Goal: Obtain resource: Download file/media

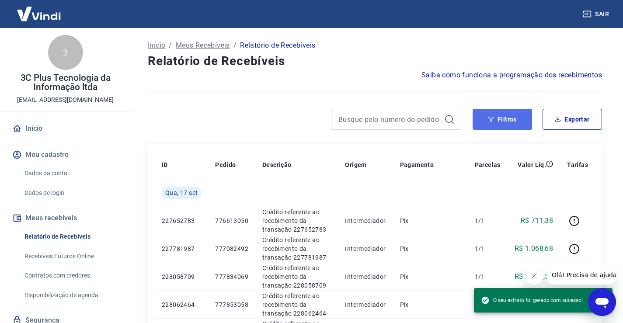
click at [499, 120] on button "Filtros" at bounding box center [502, 119] width 59 height 21
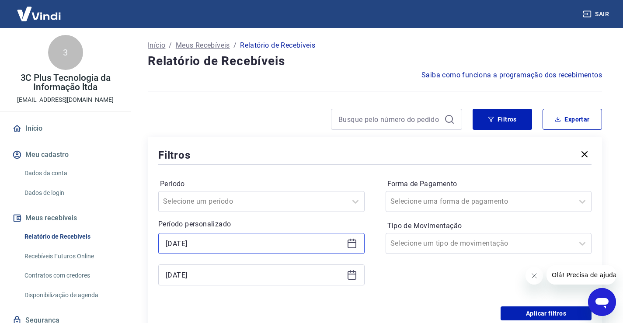
click at [193, 240] on input "[DATE]" at bounding box center [255, 243] width 178 height 13
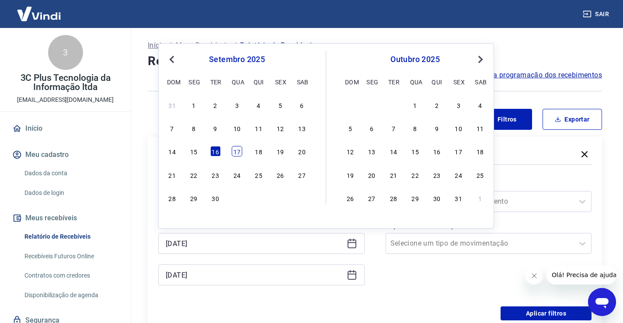
click at [237, 149] on div "17" at bounding box center [237, 151] width 10 height 10
type input "[DATE]"
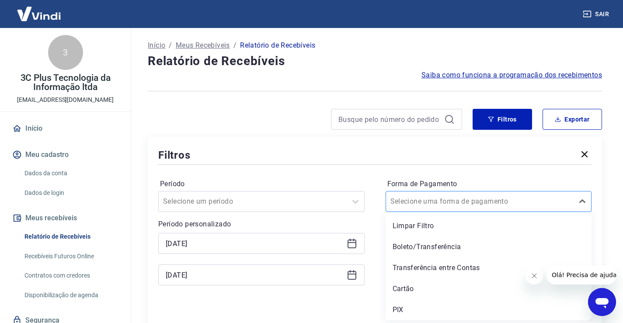
click at [462, 198] on input "Forma de Pagamento" at bounding box center [435, 201] width 88 height 10
drag, startPoint x: 405, startPoint y: 309, endPoint x: 376, endPoint y: 123, distance: 187.8
click at [405, 309] on div "PIX" at bounding box center [489, 309] width 206 height 17
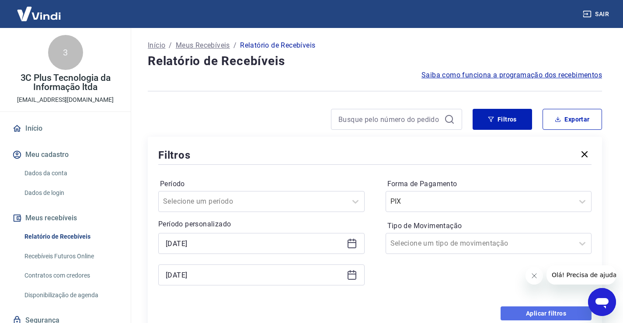
click at [544, 313] on button "Aplicar filtros" at bounding box center [546, 314] width 91 height 14
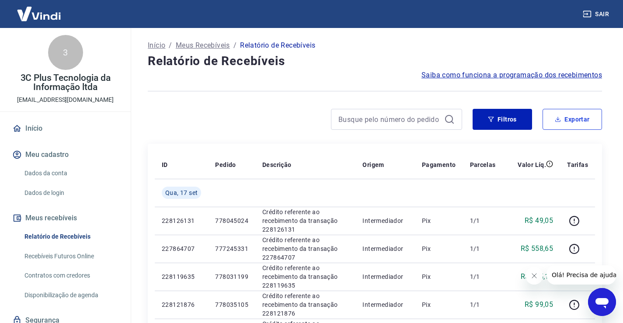
click at [587, 110] on button "Exportar" at bounding box center [572, 119] width 59 height 21
type input "[DATE]"
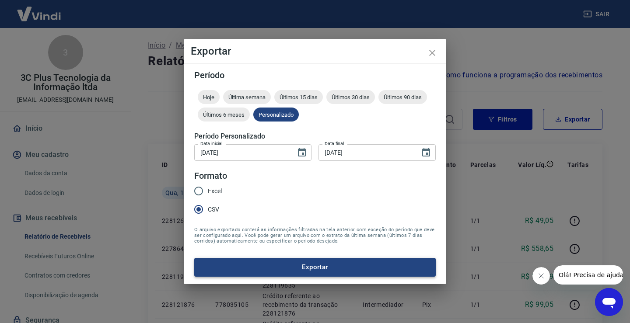
click at [296, 269] on button "Exportar" at bounding box center [314, 267] width 241 height 18
